Goal: Transaction & Acquisition: Obtain resource

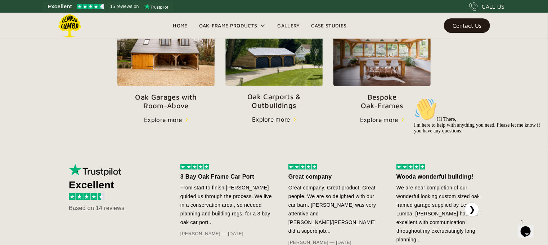
scroll to position [281, 0]
click at [277, 102] on p "Oak Carports & Outbuildings" at bounding box center [274, 100] width 97 height 17
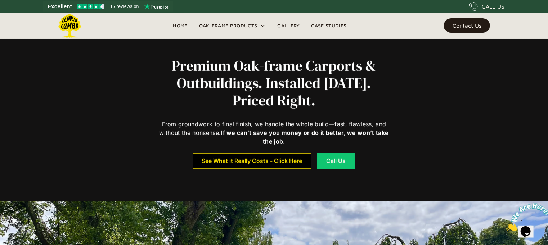
scroll to position [209, 0]
click at [288, 161] on div "See What it Really Costs - Click Here" at bounding box center [252, 161] width 101 height 5
